Goal: Information Seeking & Learning: Learn about a topic

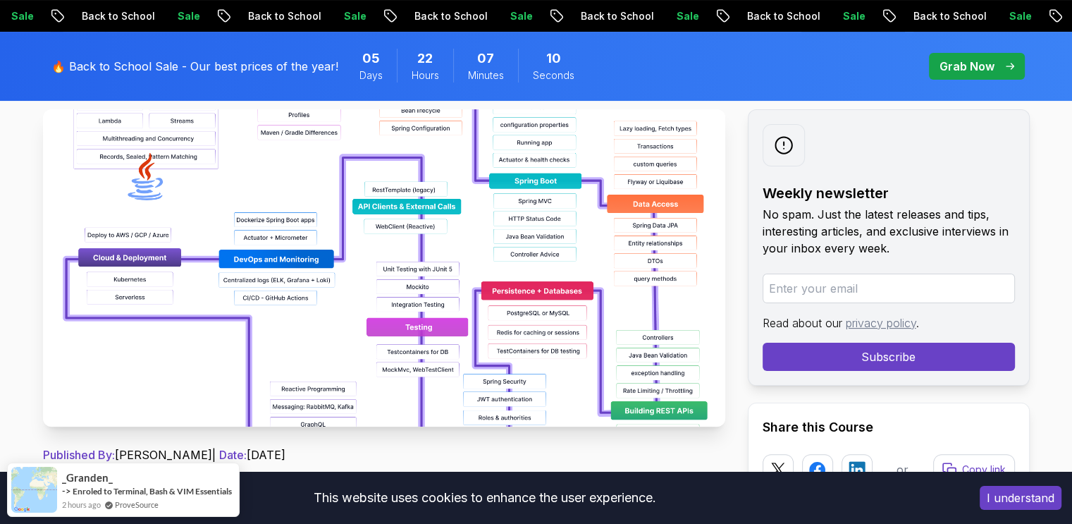
scroll to position [257, 0]
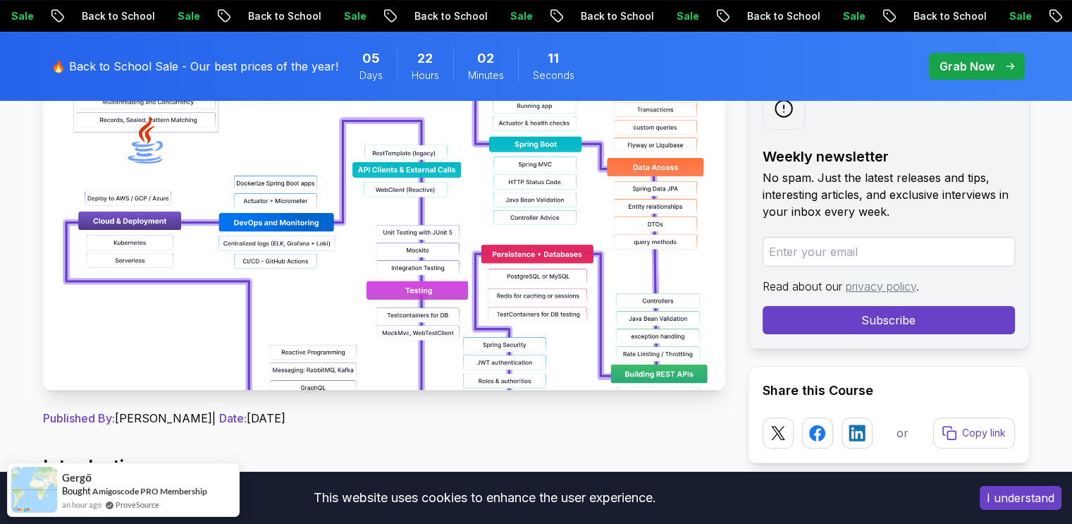
scroll to position [290, 0]
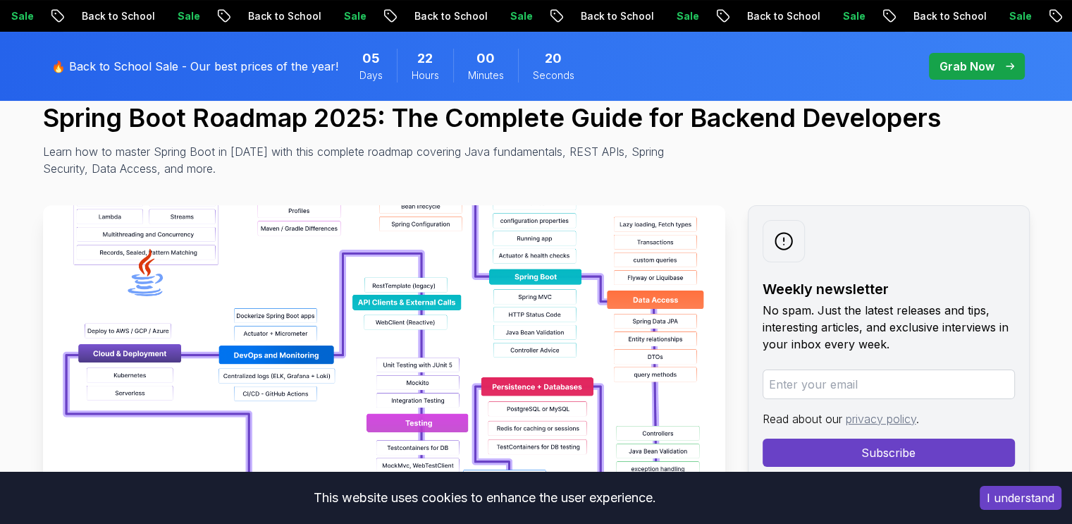
scroll to position [121, 0]
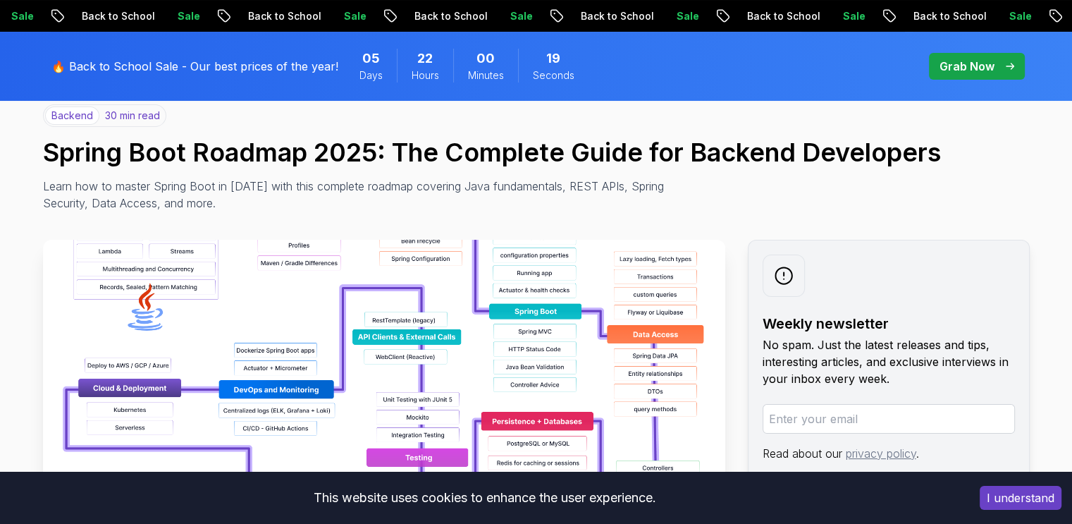
click at [553, 308] on img at bounding box center [384, 398] width 682 height 317
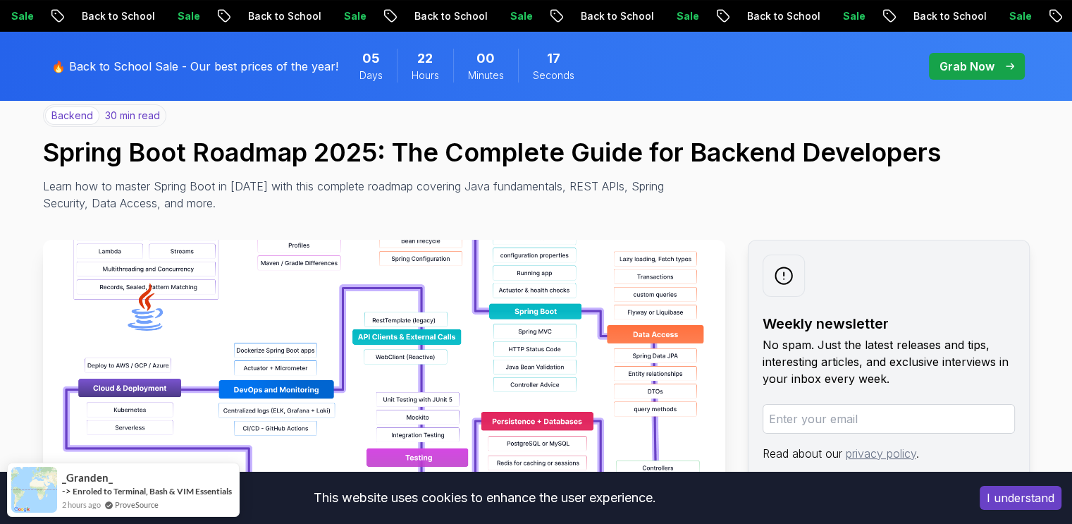
click at [501, 330] on img at bounding box center [384, 398] width 682 height 317
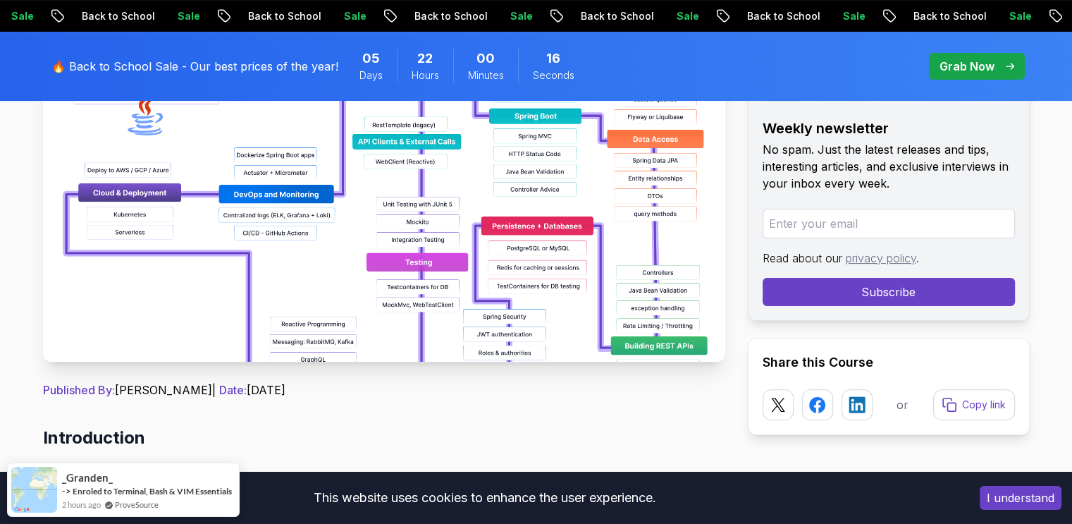
scroll to position [331, 0]
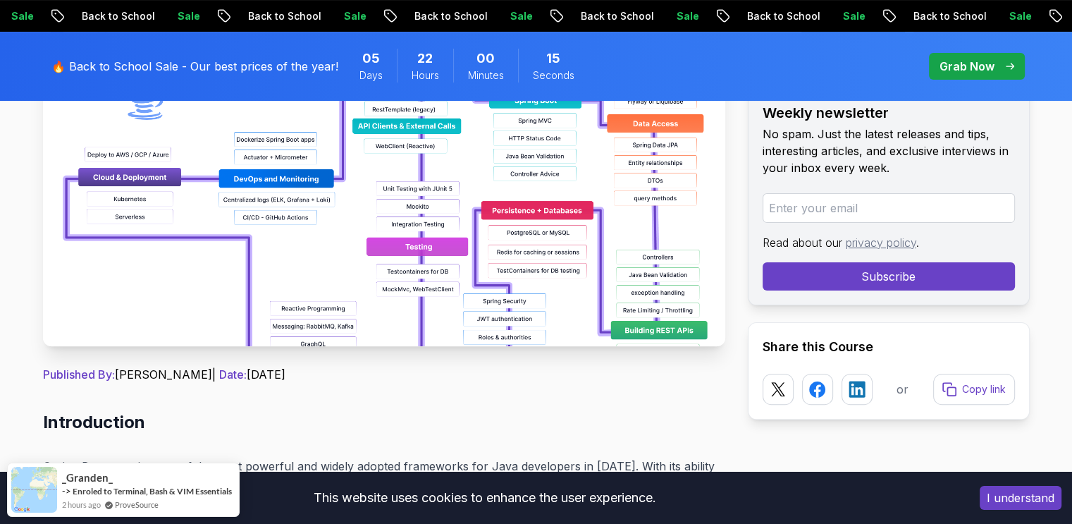
click at [378, 196] on img at bounding box center [384, 187] width 682 height 317
click at [437, 235] on img at bounding box center [384, 187] width 682 height 317
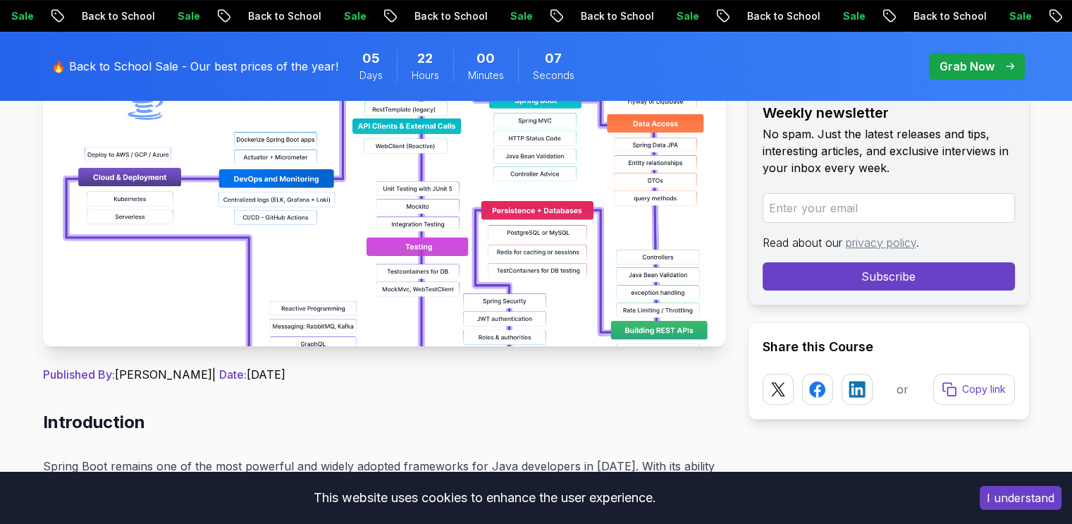
drag, startPoint x: 437, startPoint y: 235, endPoint x: 393, endPoint y: 377, distance: 149.0
click at [393, 377] on p "Published By: Nelson Djalo | Date: April 28, 2025" at bounding box center [384, 374] width 682 height 17
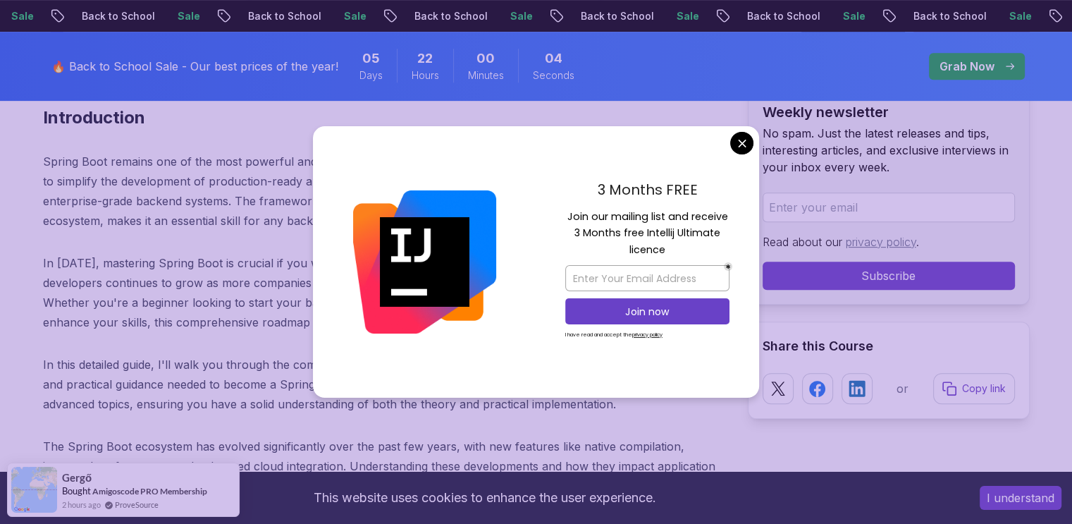
scroll to position [639, 0]
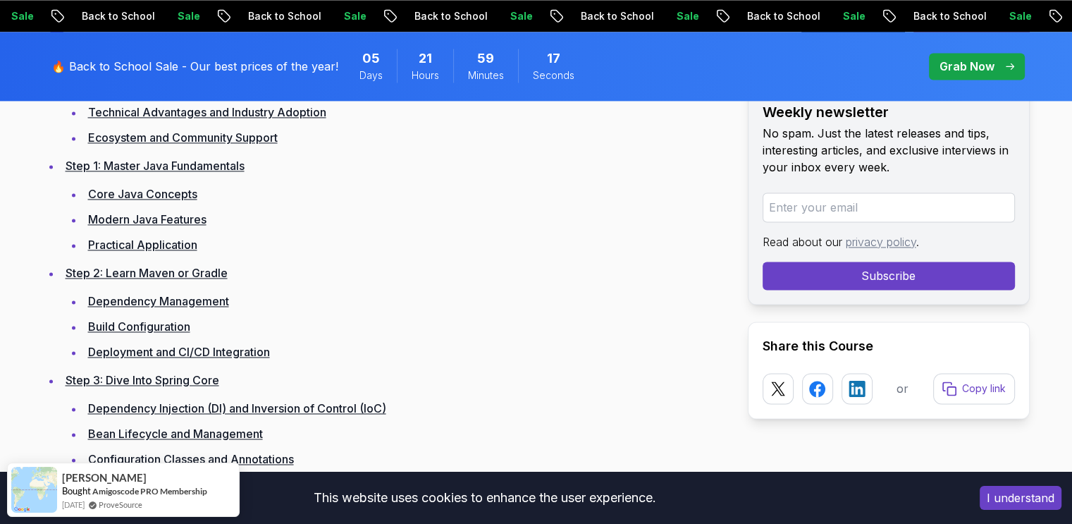
scroll to position [2075, 0]
click at [203, 271] on link "Step 2: Learn Maven or Gradle" at bounding box center [147, 273] width 162 height 14
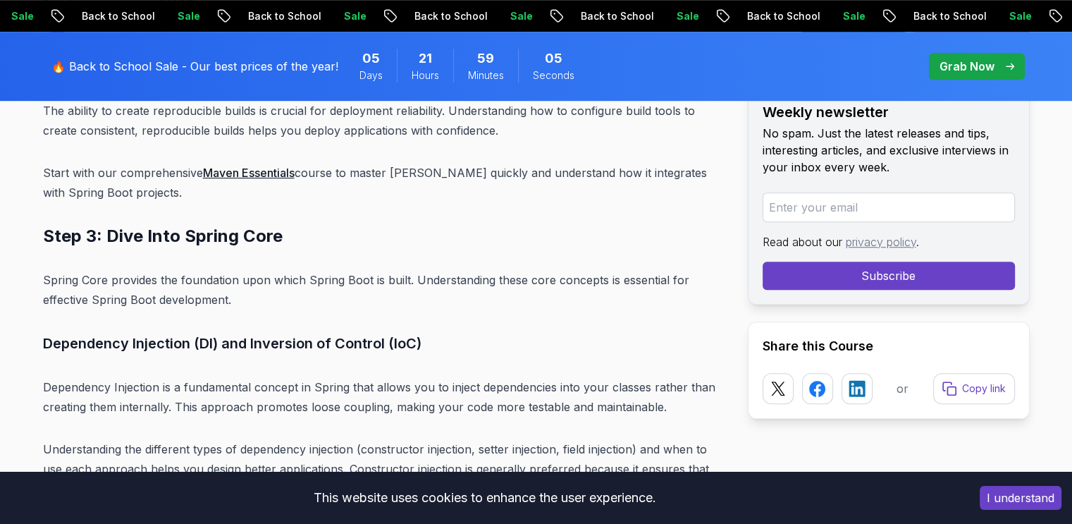
scroll to position [6428, 0]
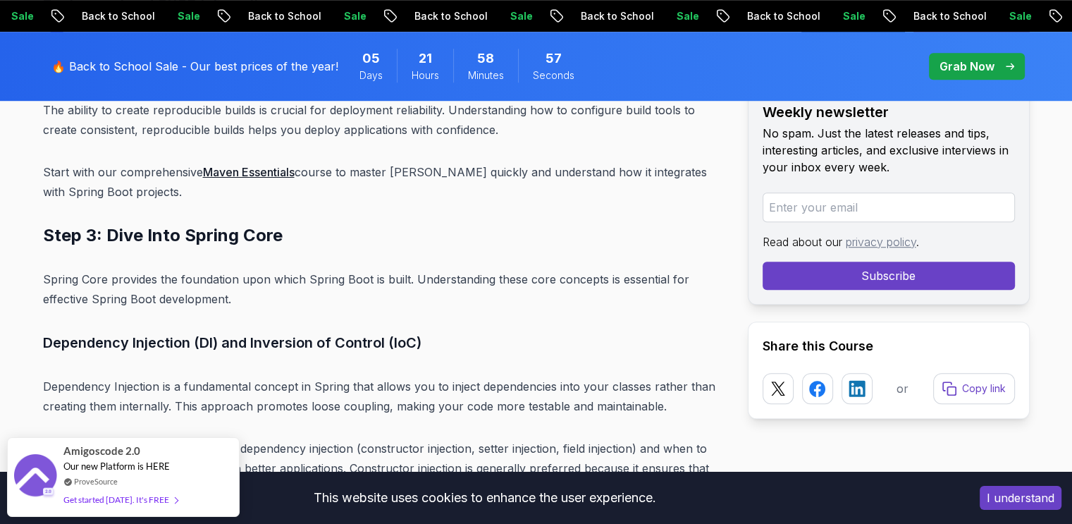
click at [233, 165] on link "Maven Essentials" at bounding box center [249, 172] width 92 height 14
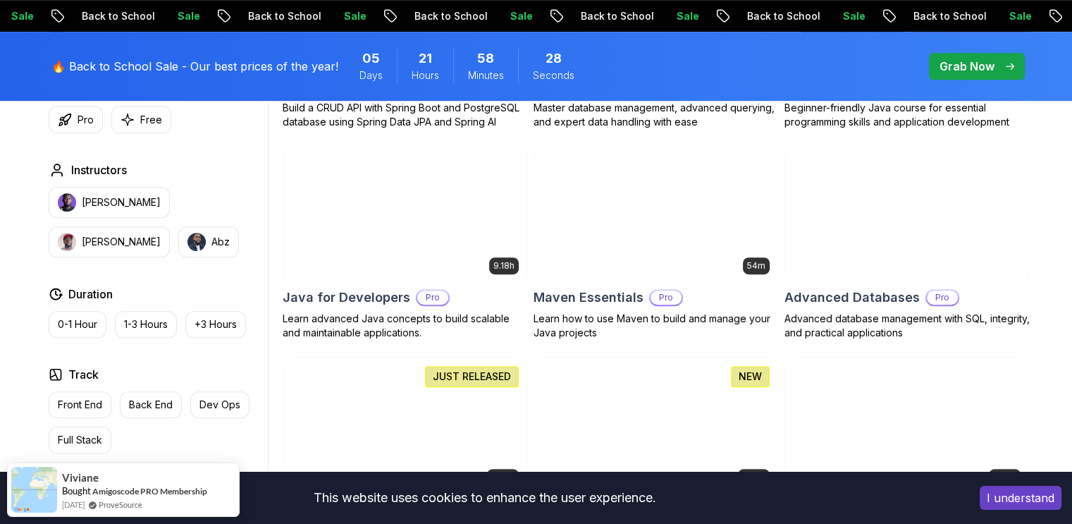
scroll to position [834, 0]
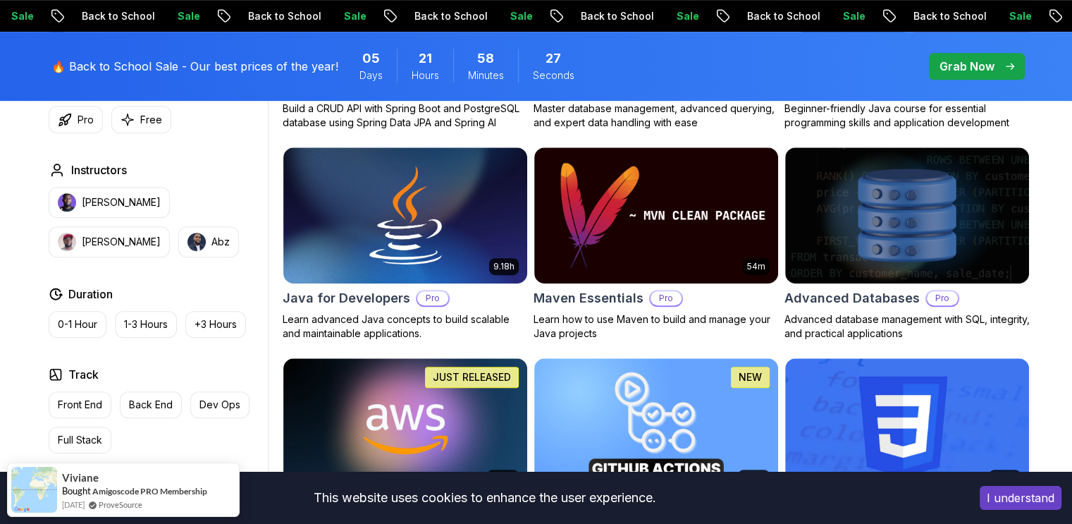
click at [619, 242] on img at bounding box center [656, 215] width 244 height 137
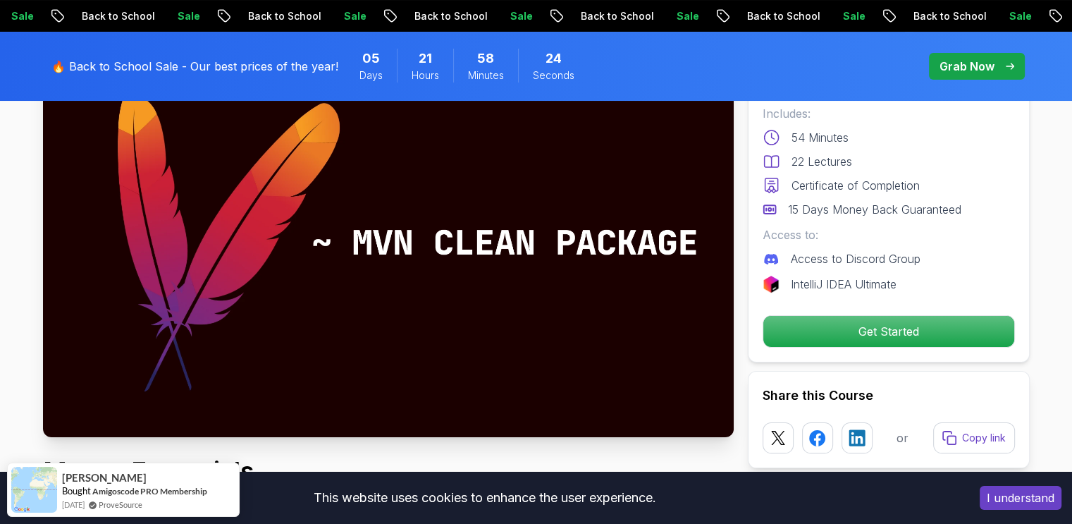
scroll to position [137, 0]
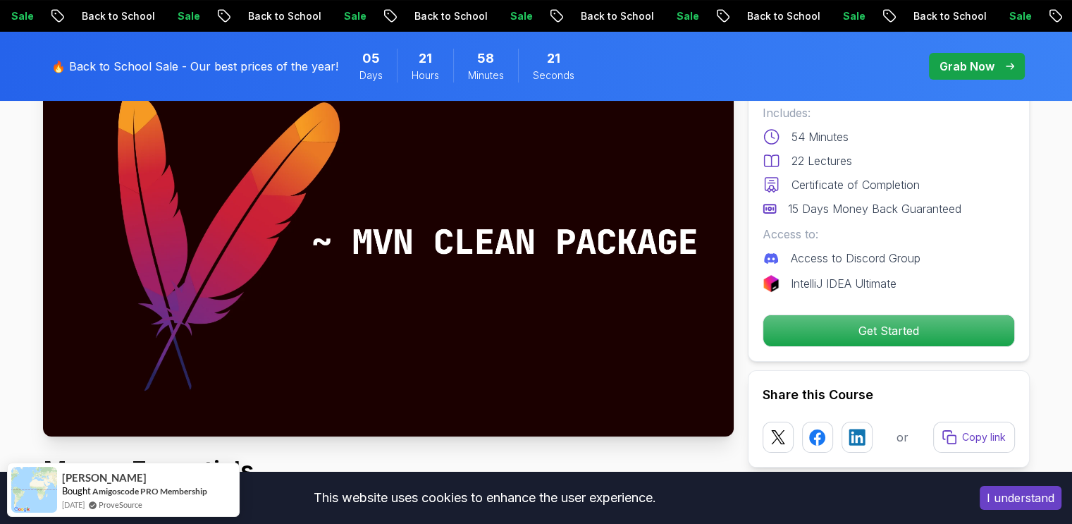
click at [414, 262] on img at bounding box center [388, 242] width 691 height 388
click at [902, 332] on p "Get Started" at bounding box center [888, 330] width 251 height 31
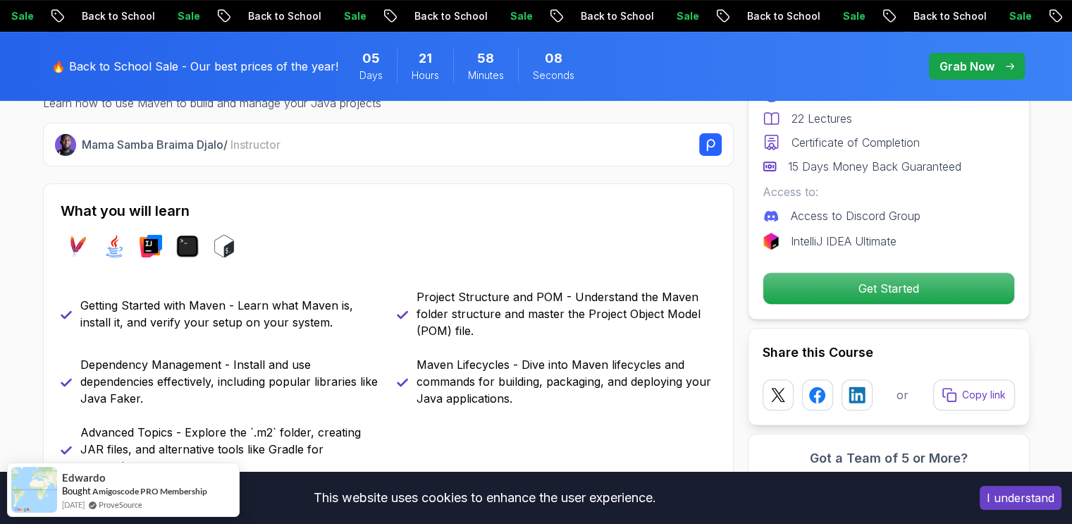
scroll to position [551, 0]
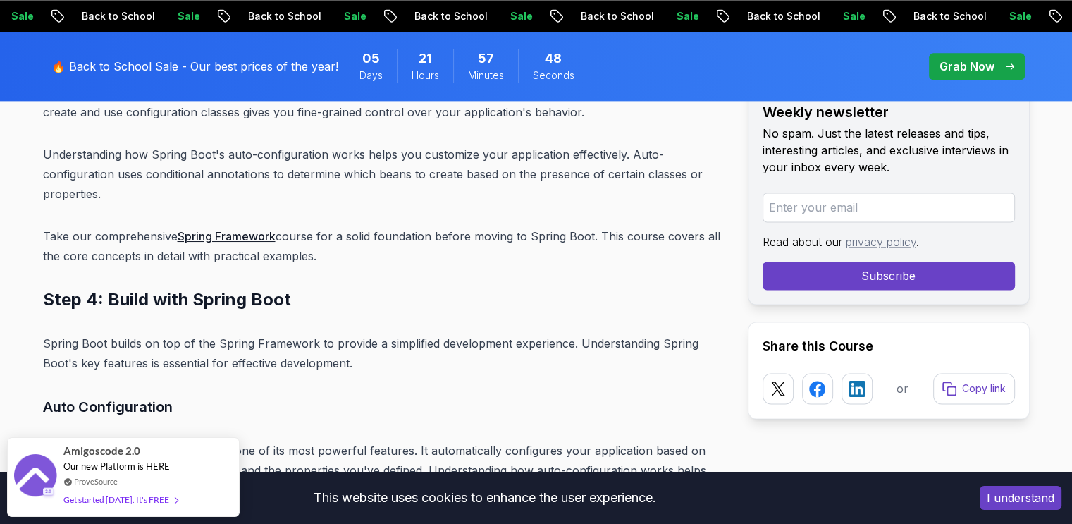
scroll to position [7308, 0]
click at [236, 228] on link "Spring Framework" at bounding box center [227, 235] width 98 height 14
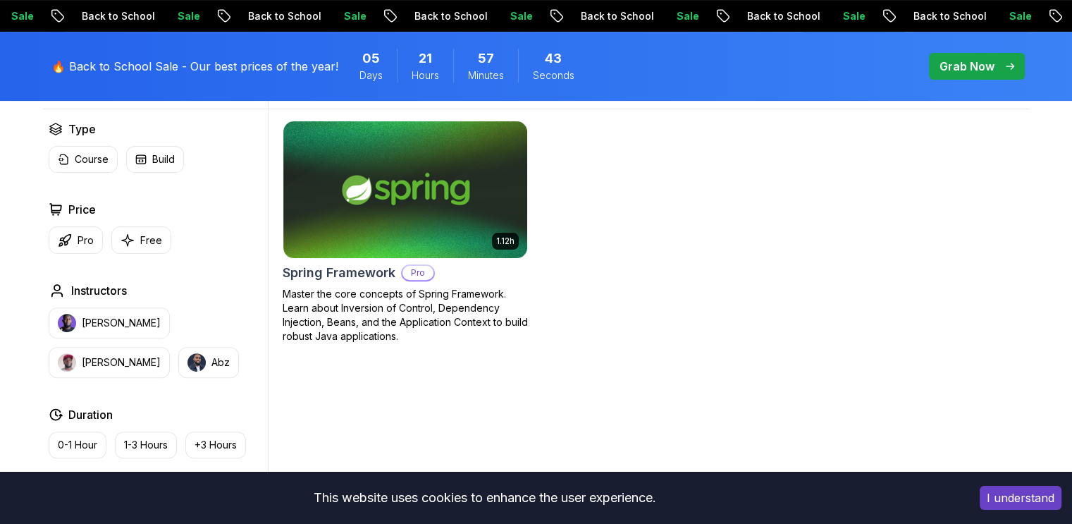
scroll to position [386, 0]
